Goal: Information Seeking & Learning: Check status

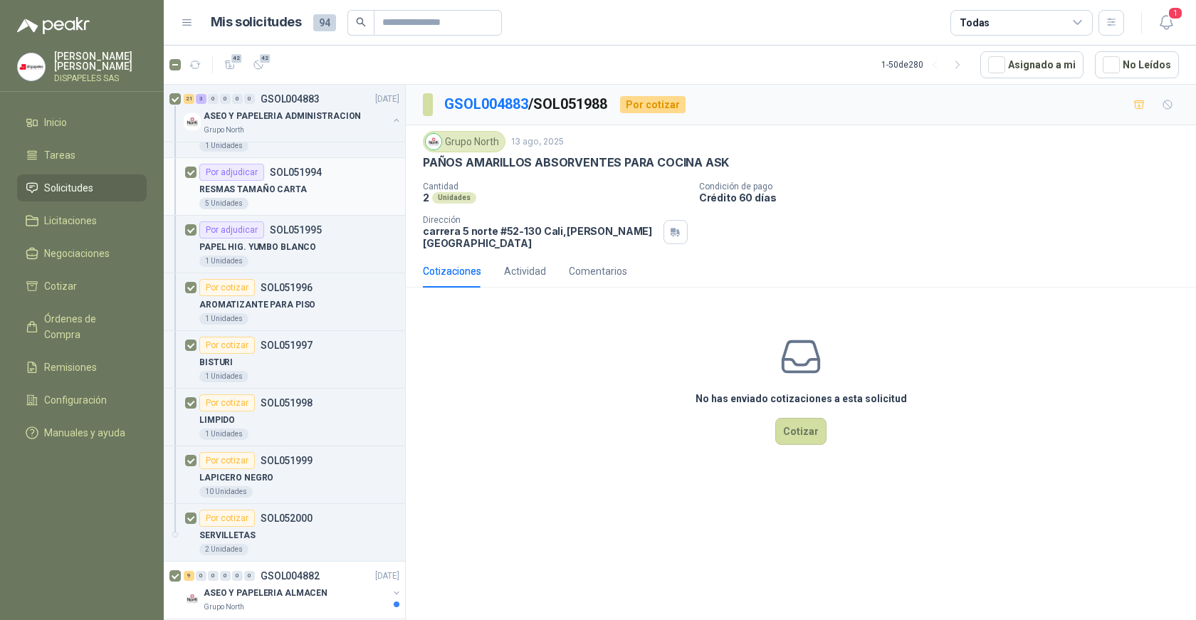
scroll to position [1282, 0]
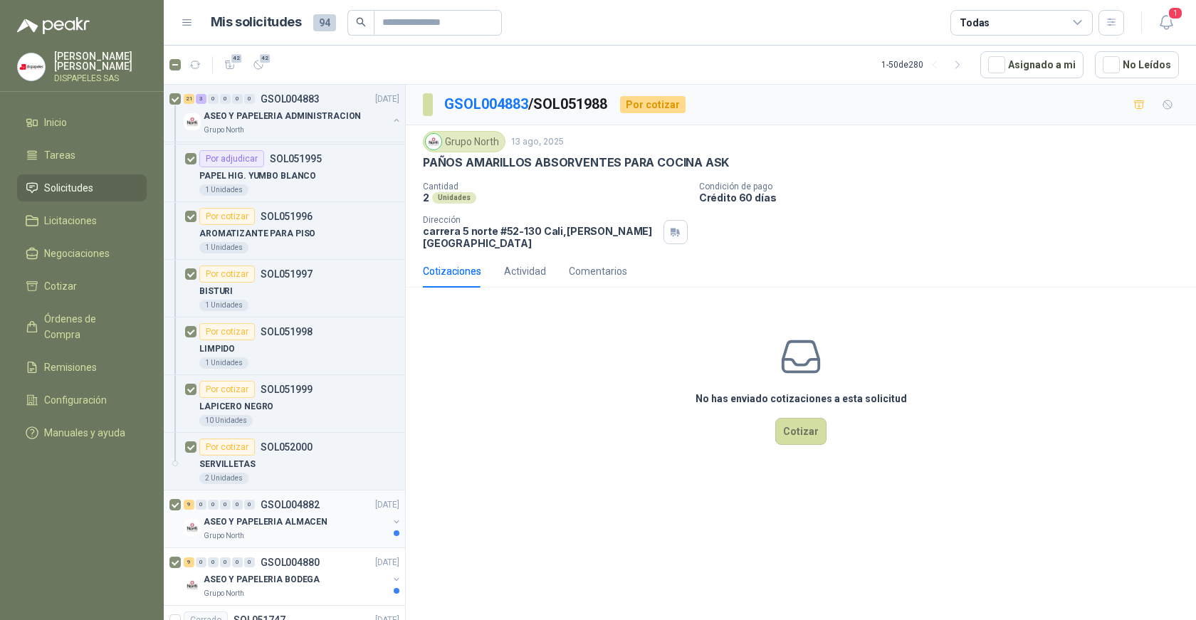
click at [293, 512] on div "9 0 0 0 0 0 GSOL004882 [DATE]" at bounding box center [293, 504] width 219 height 17
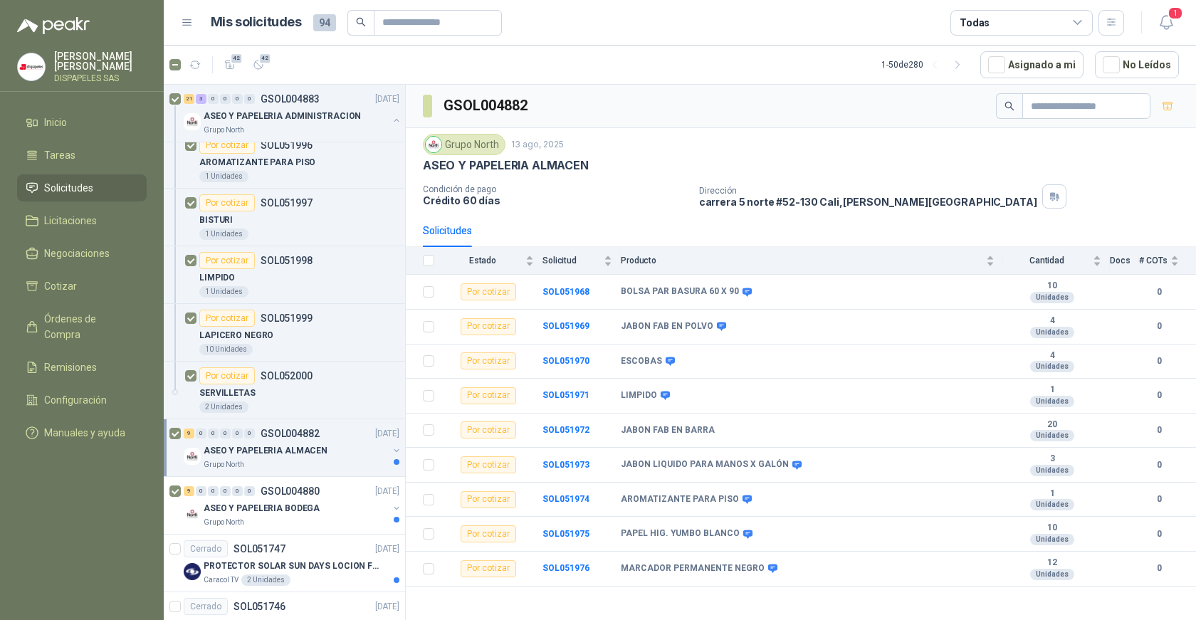
scroll to position [1282, 0]
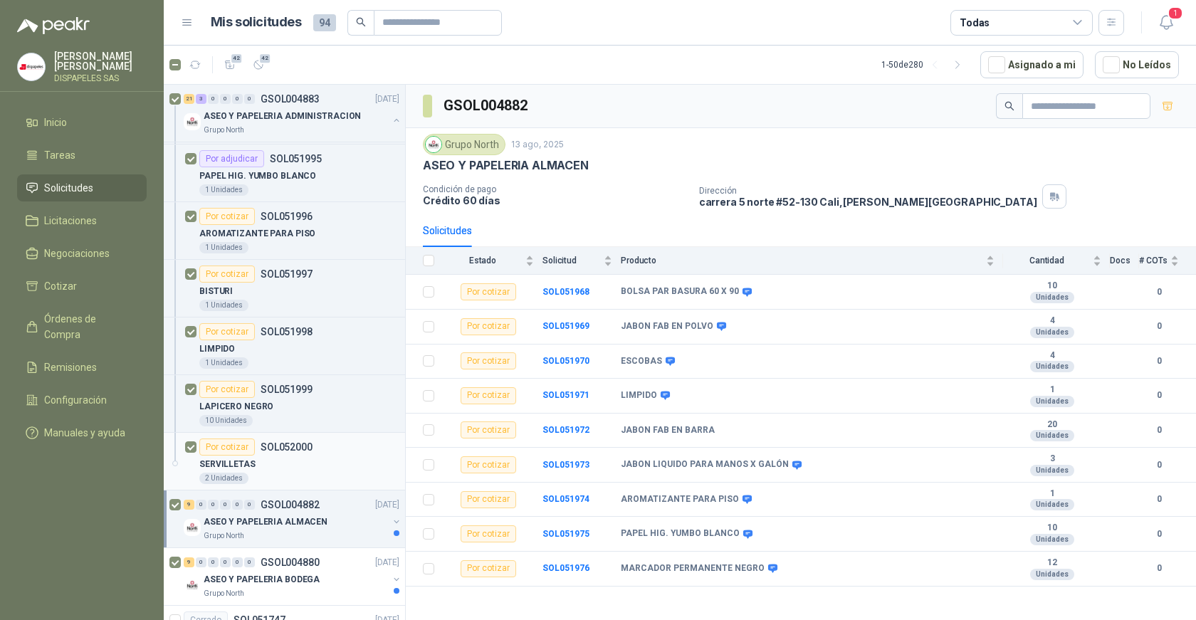
click at [267, 460] on div "SERVILLETAS" at bounding box center [299, 464] width 200 height 17
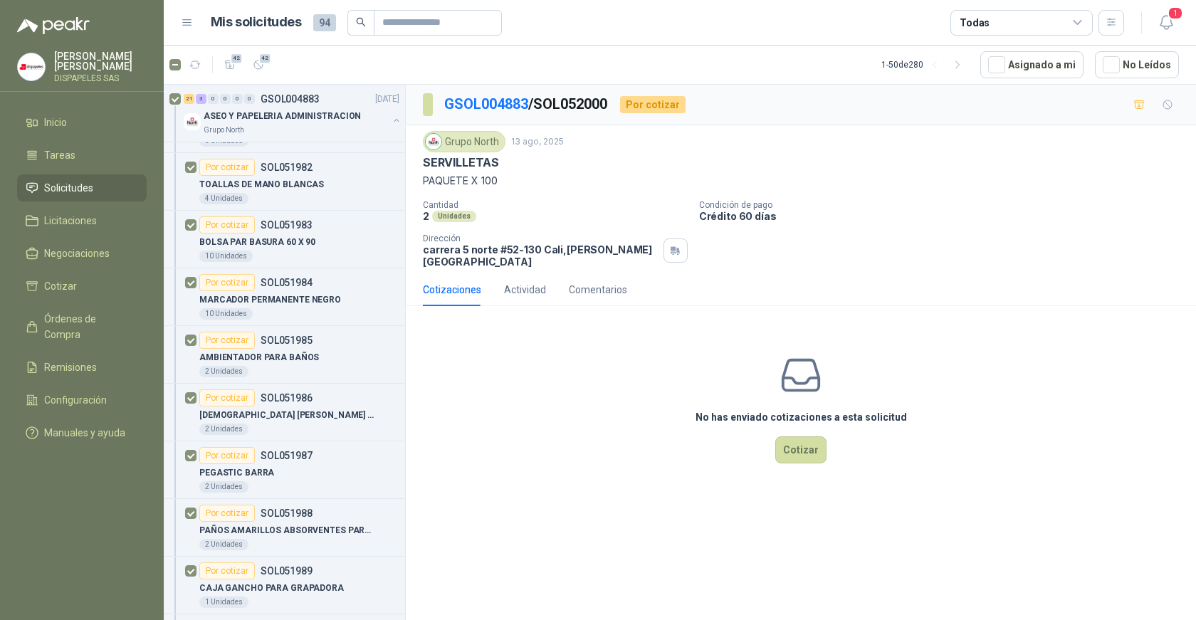
scroll to position [498, 0]
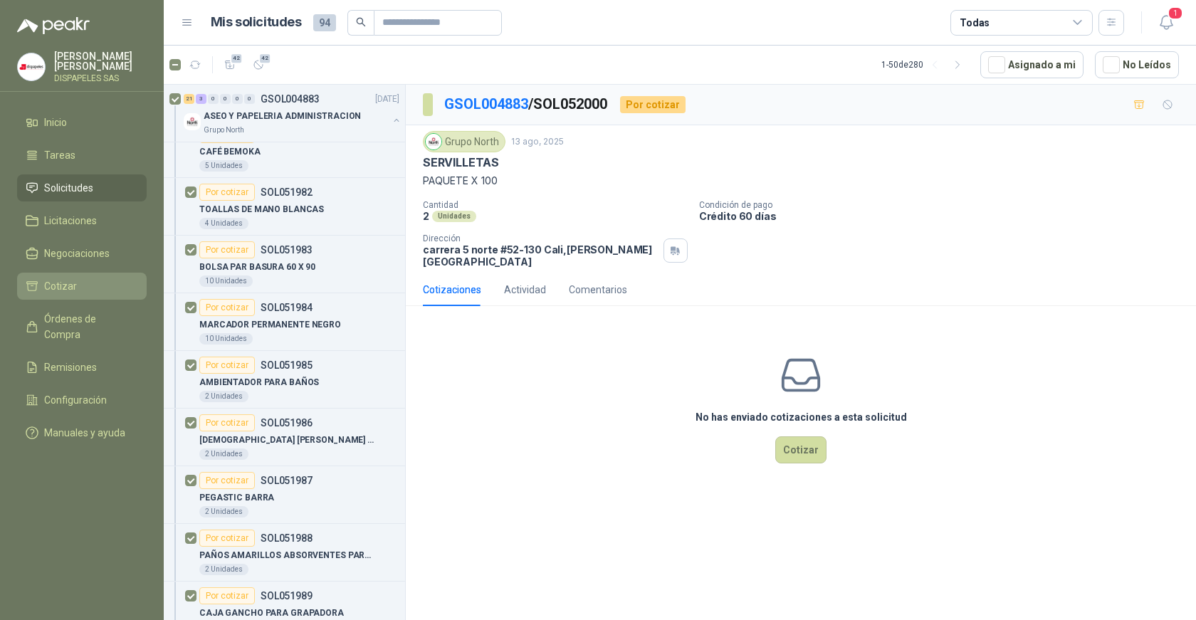
click at [98, 286] on li "Cotizar" at bounding box center [82, 286] width 112 height 16
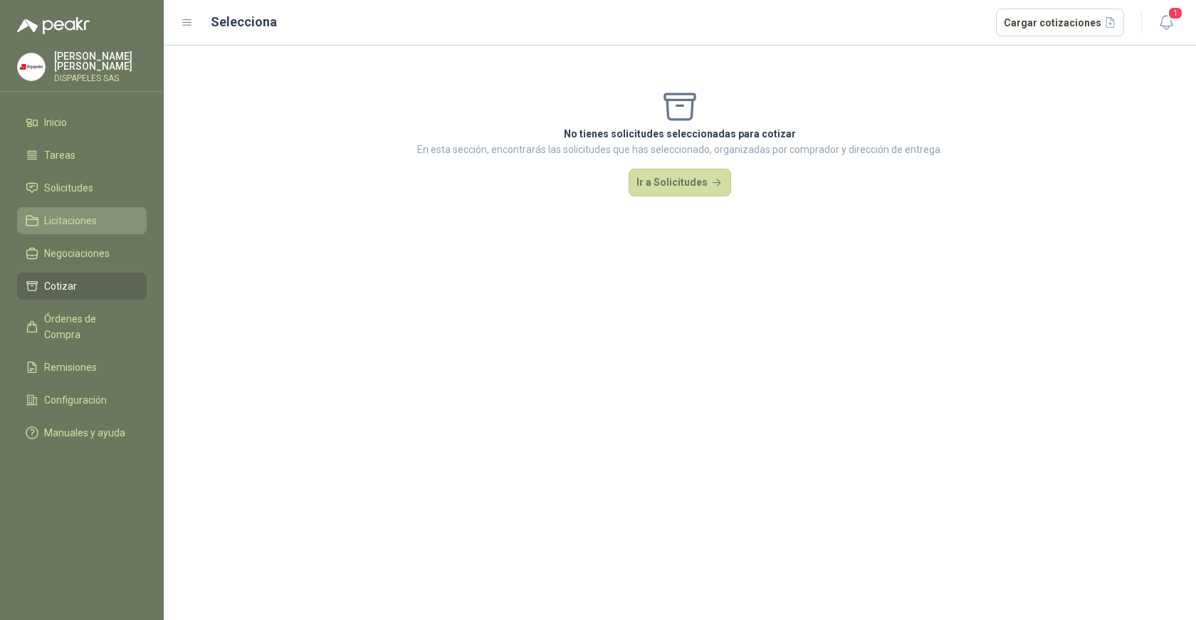
click at [83, 221] on span "Licitaciones" at bounding box center [70, 221] width 53 height 16
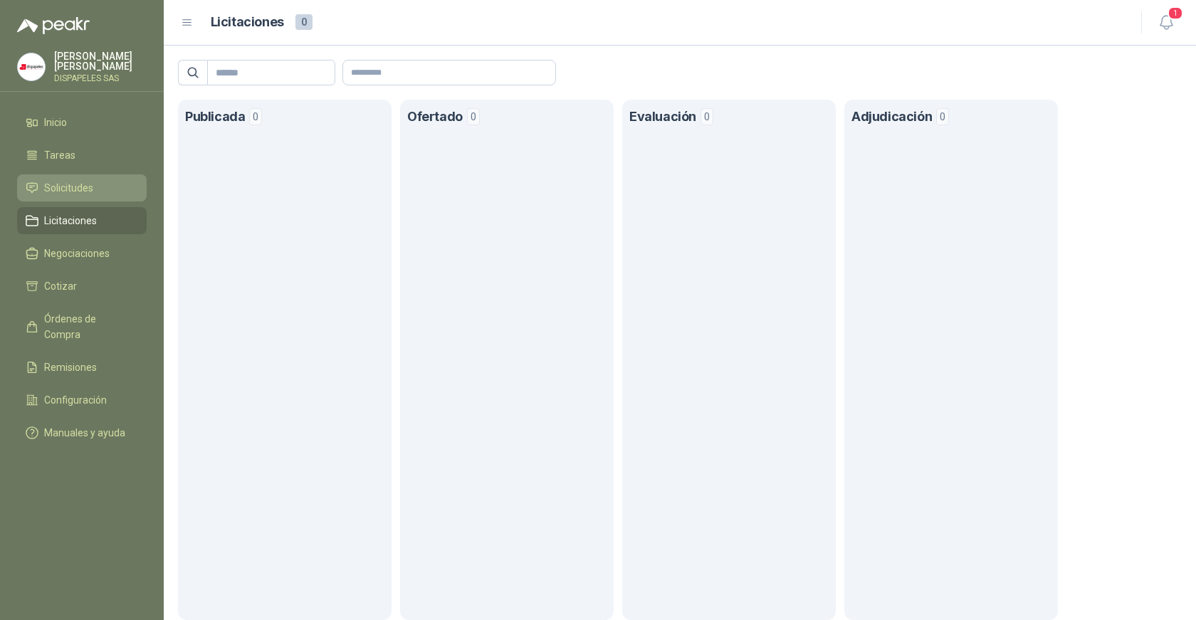
click at [88, 180] on span "Solicitudes" at bounding box center [68, 188] width 49 height 16
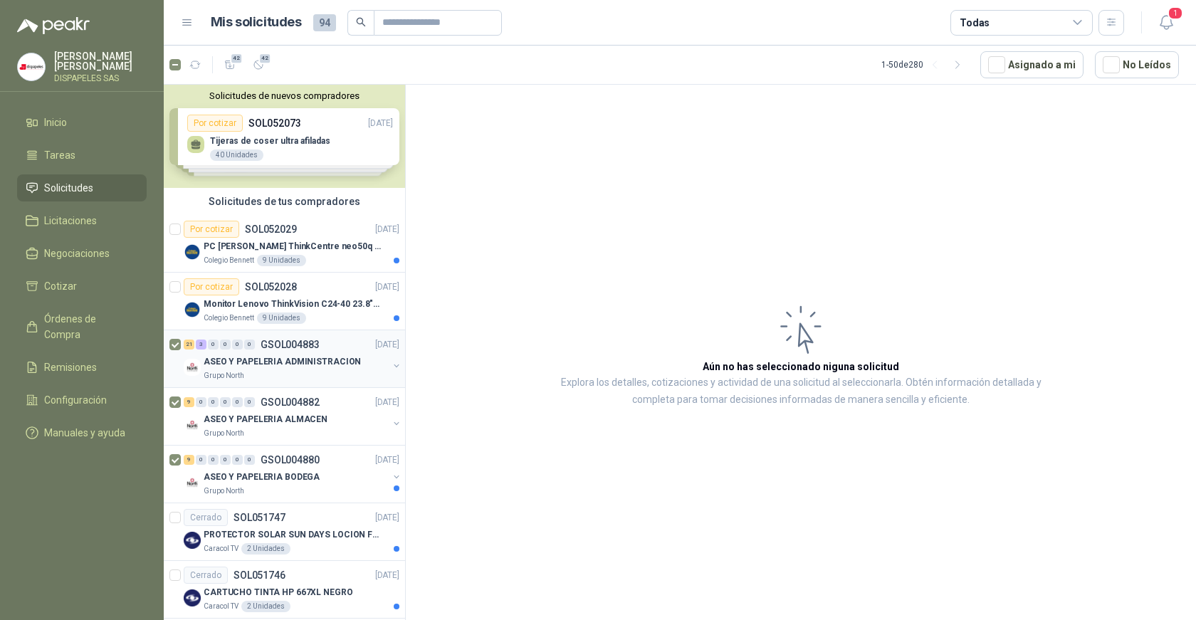
click at [303, 350] on p "GSOL004883" at bounding box center [290, 345] width 59 height 10
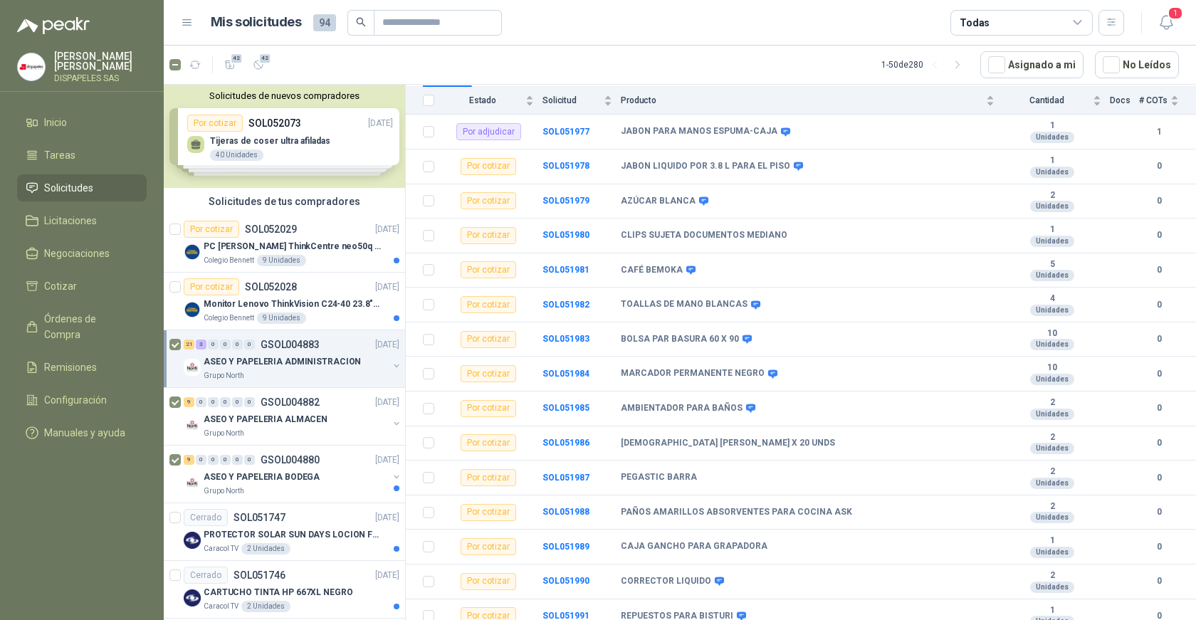
scroll to position [153, 0]
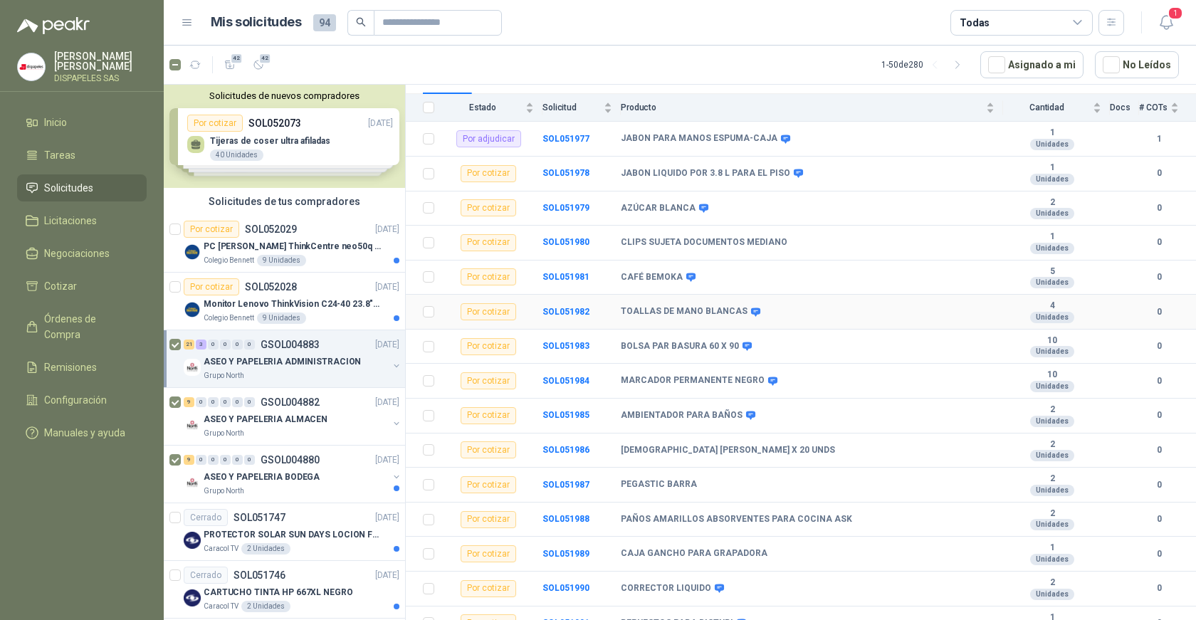
click at [674, 314] on b "TOALLAS DE MANO BLANCAS" at bounding box center [684, 311] width 127 height 11
click at [585, 311] on b "SOL051982" at bounding box center [566, 312] width 47 height 10
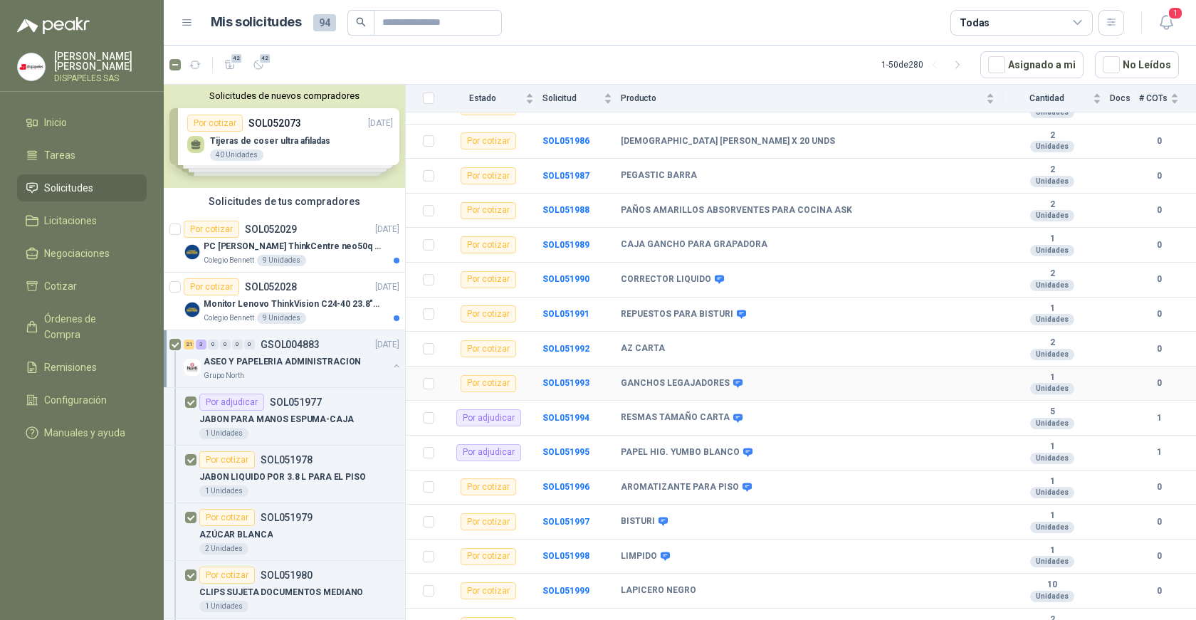
scroll to position [481, 0]
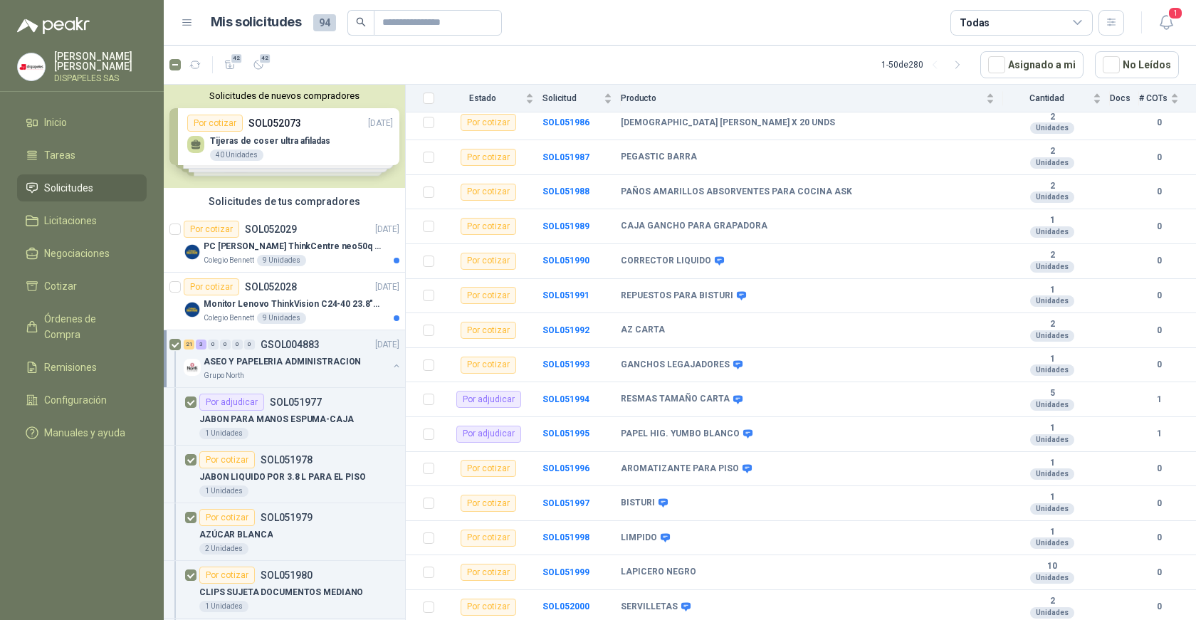
click at [83, 75] on p "DISPAPELES SAS" at bounding box center [100, 78] width 93 height 9
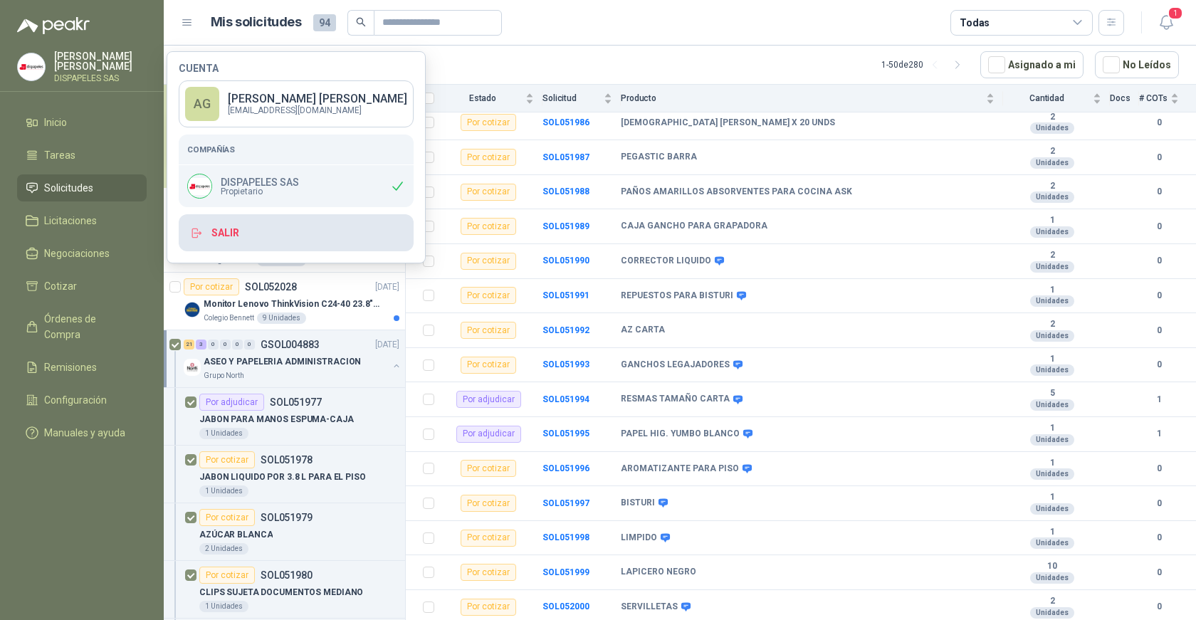
click at [226, 231] on button "Salir" at bounding box center [296, 232] width 235 height 37
